Goal: Information Seeking & Learning: Learn about a topic

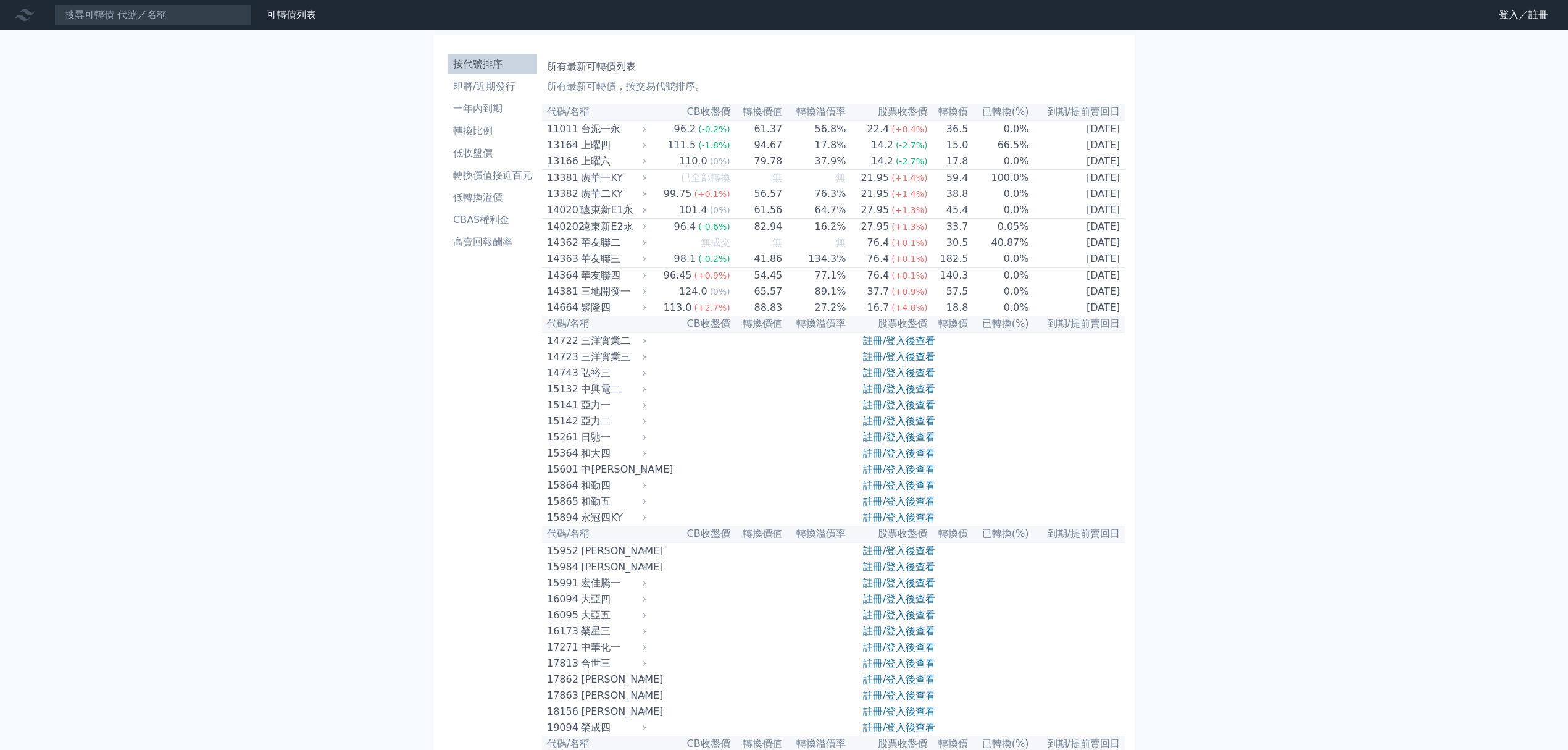
click at [787, 338] on link "註冊/登入後查看" at bounding box center [899, 357] width 73 height 12
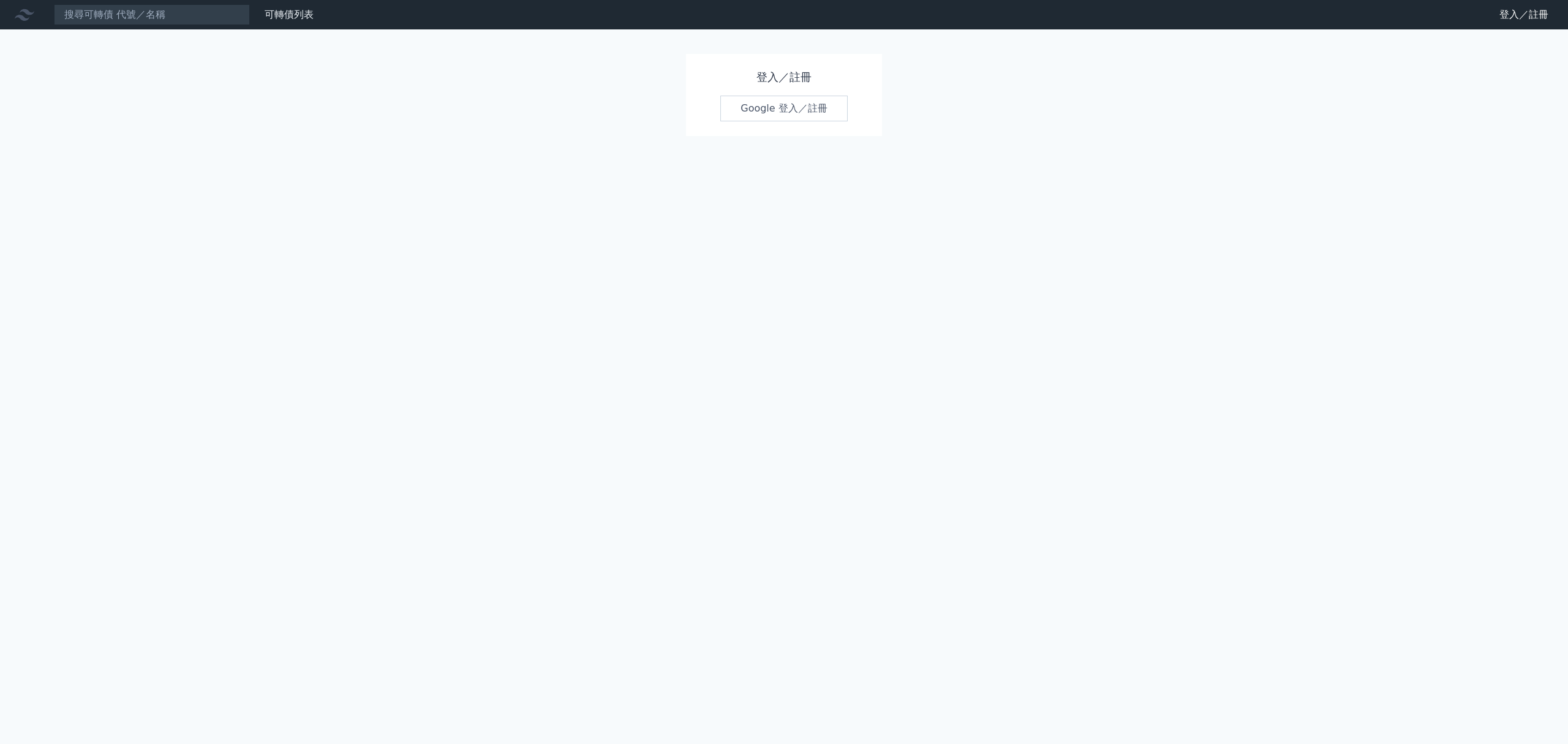
click at [762, 112] on link "Google 登入／註冊" at bounding box center [784, 108] width 127 height 26
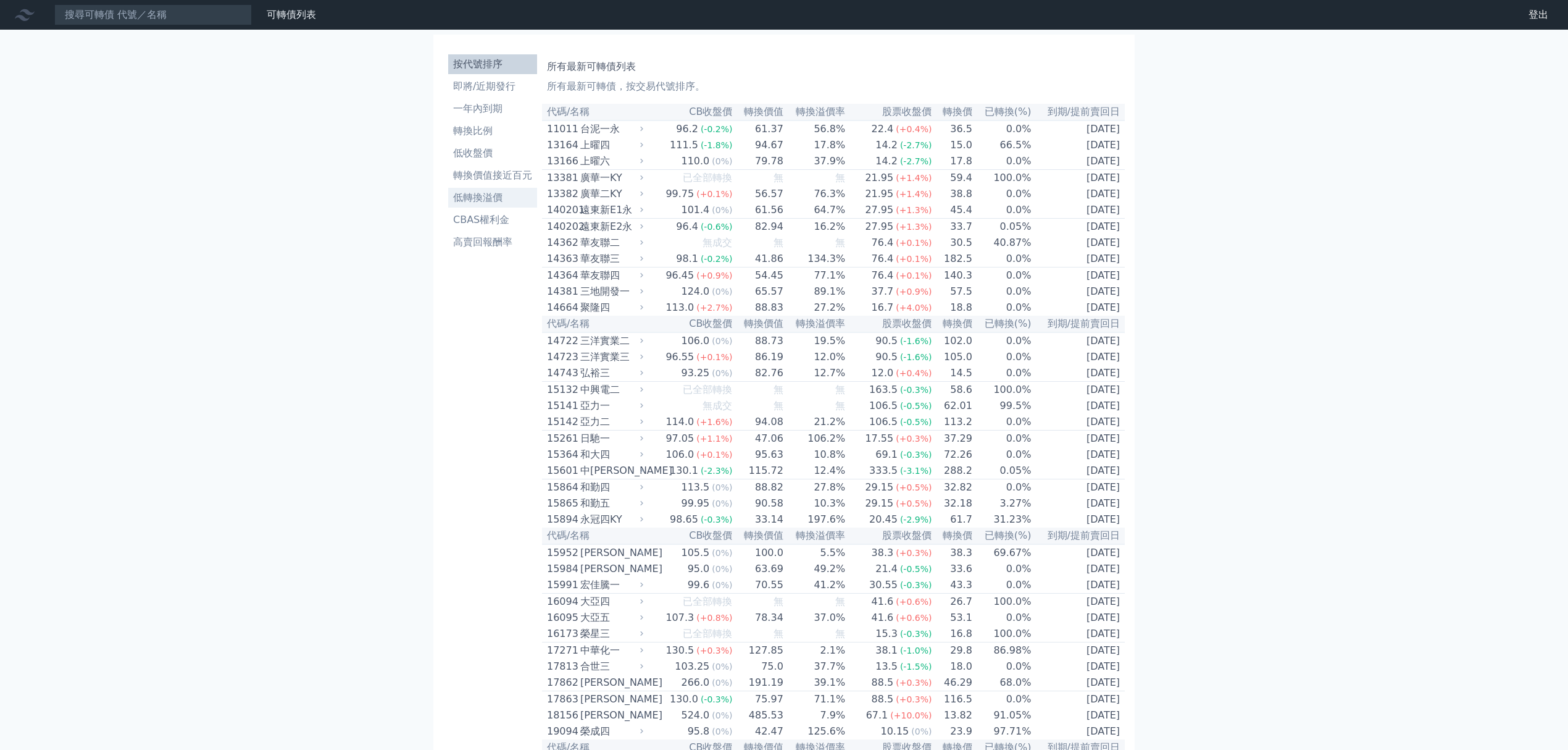
click at [490, 191] on li "低轉換溢價" at bounding box center [493, 197] width 89 height 15
